Goal: Transaction & Acquisition: Purchase product/service

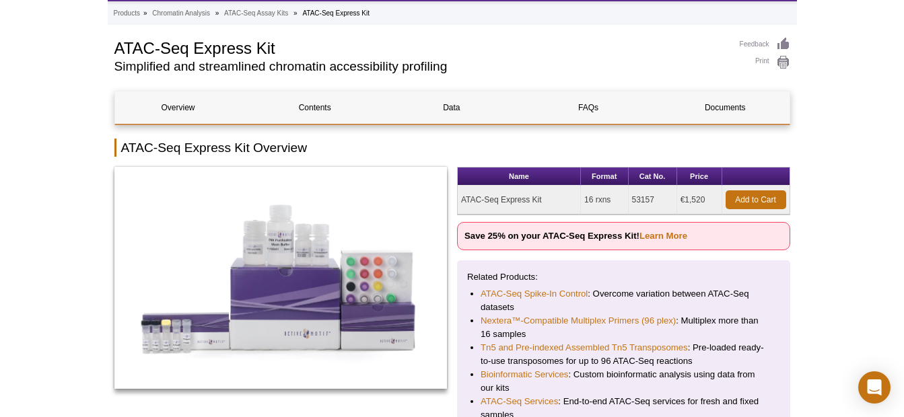
scroll to position [135, 0]
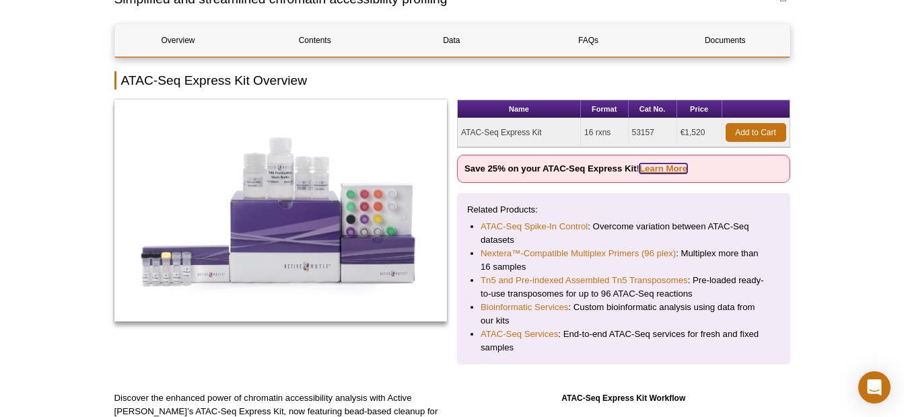
click at [658, 170] on link "Learn More" at bounding box center [663, 169] width 48 height 10
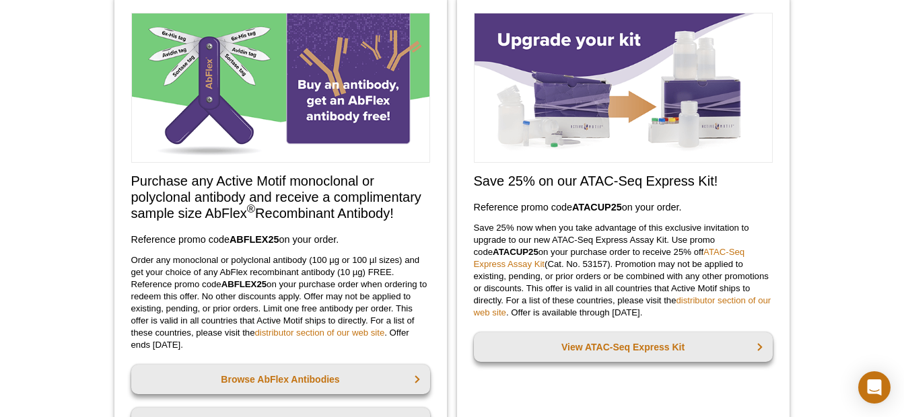
scroll to position [135, 0]
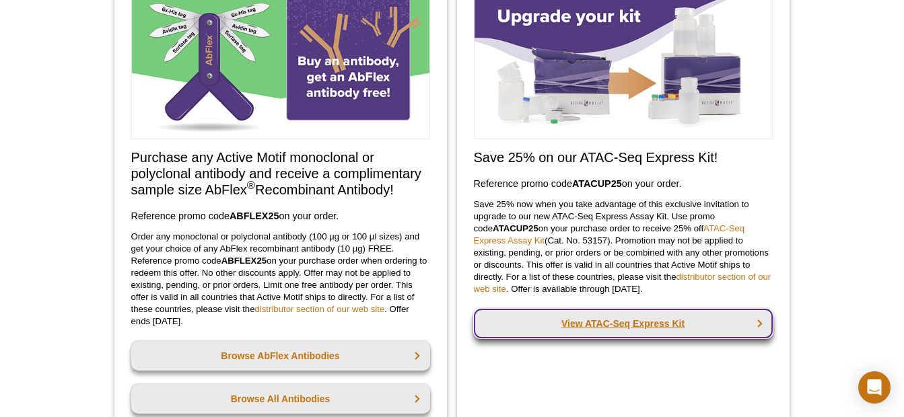
click at [663, 328] on link "View ATAC-Seq Express Kit" at bounding box center [623, 324] width 299 height 30
